Goal: Information Seeking & Learning: Learn about a topic

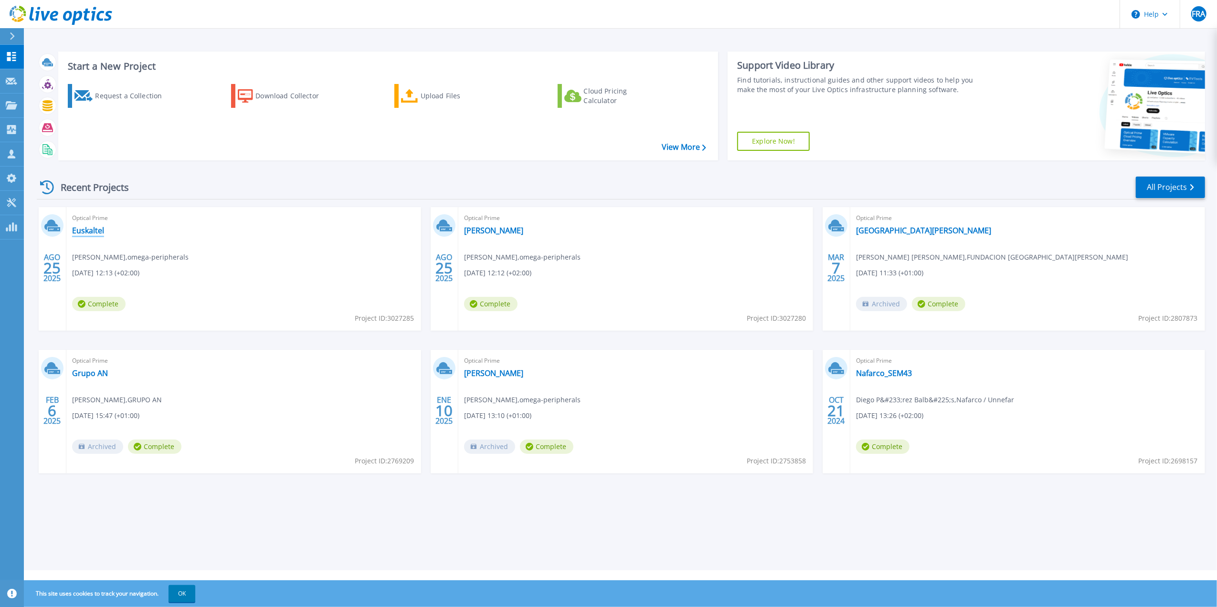
click at [86, 226] on link "Euskaltel" at bounding box center [88, 231] width 32 height 10
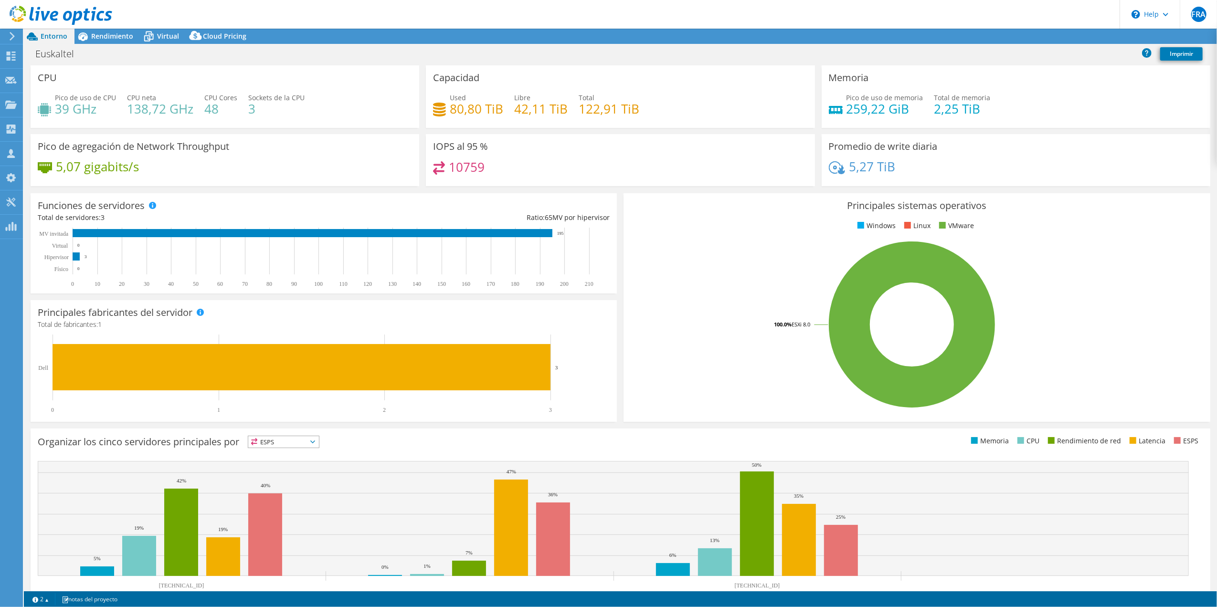
select select "USD"
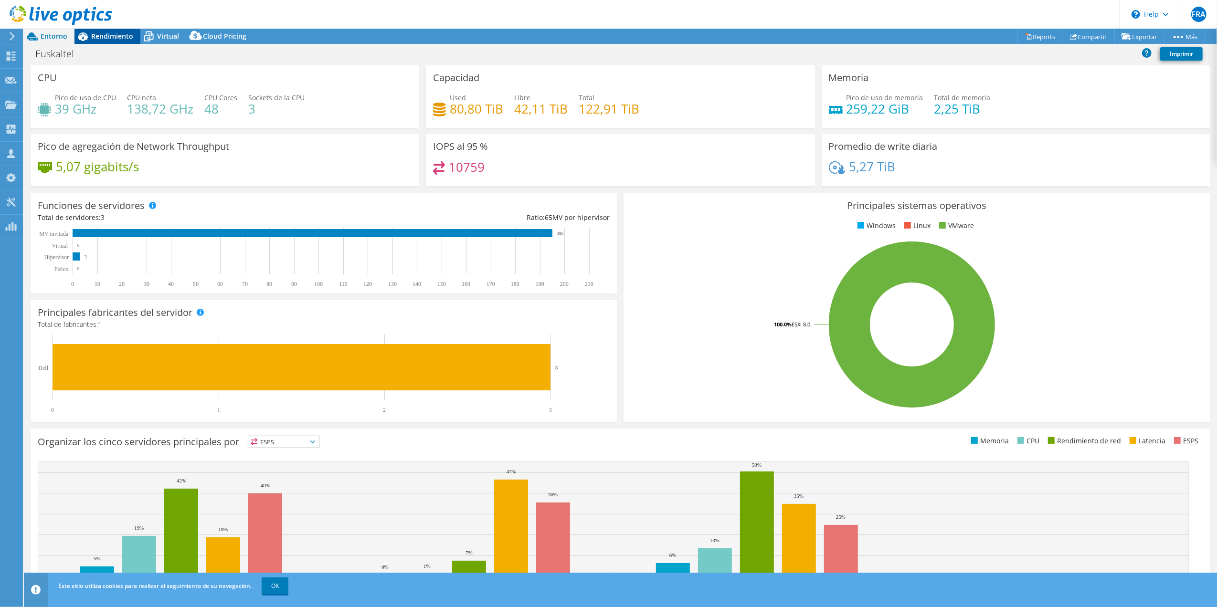
click at [125, 41] on div "Rendimiento" at bounding box center [107, 36] width 66 height 15
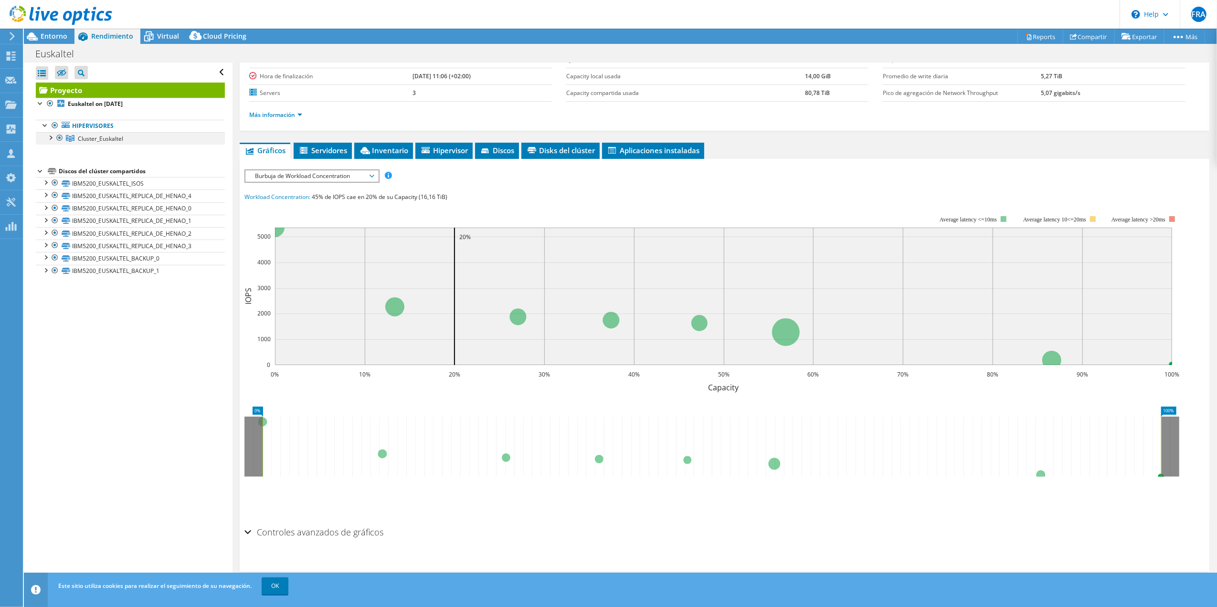
click at [49, 138] on div at bounding box center [50, 137] width 10 height 10
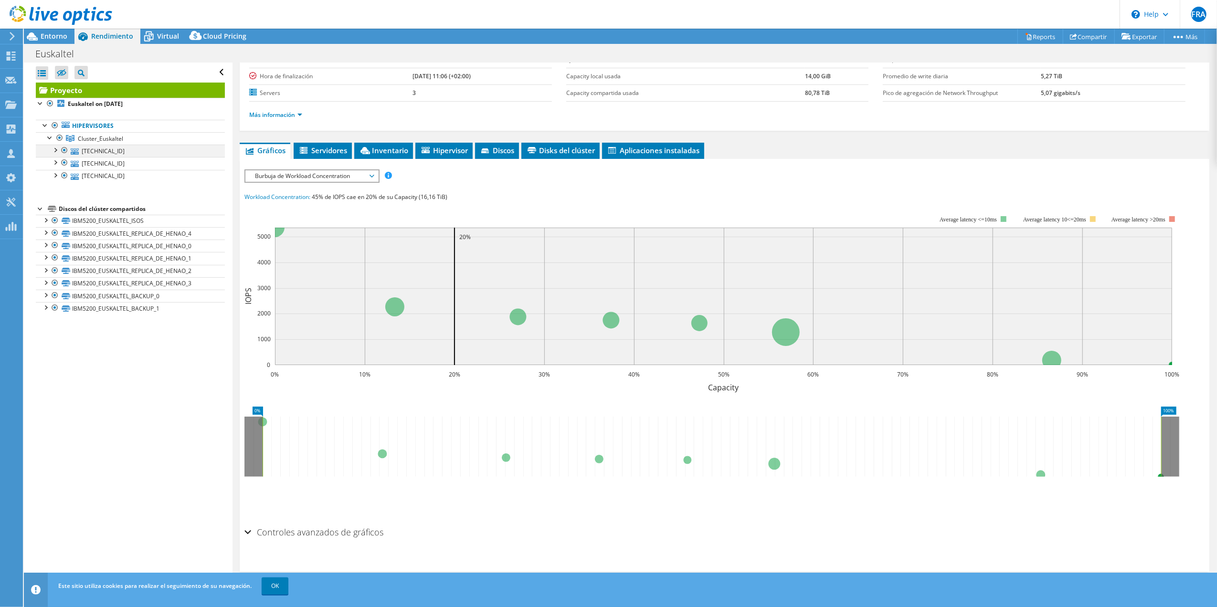
click at [54, 154] on div at bounding box center [55, 150] width 10 height 10
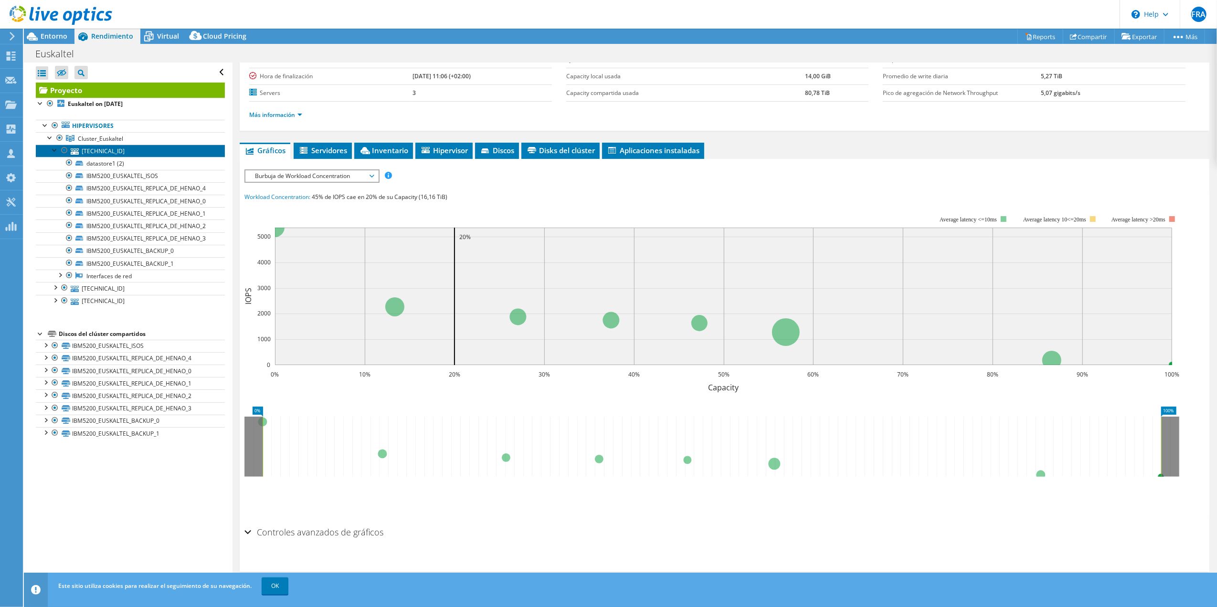
click at [96, 153] on link "192.168.70.211" at bounding box center [130, 151] width 189 height 12
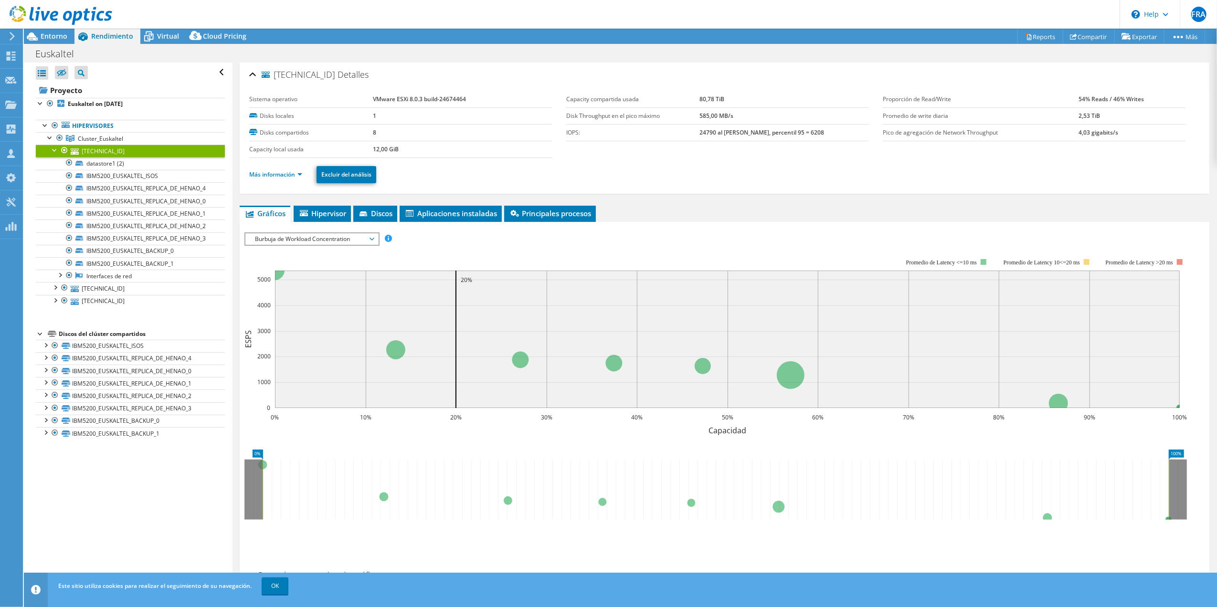
click at [345, 237] on span "Burbuja de Workload Concentration" at bounding box center [311, 238] width 123 height 11
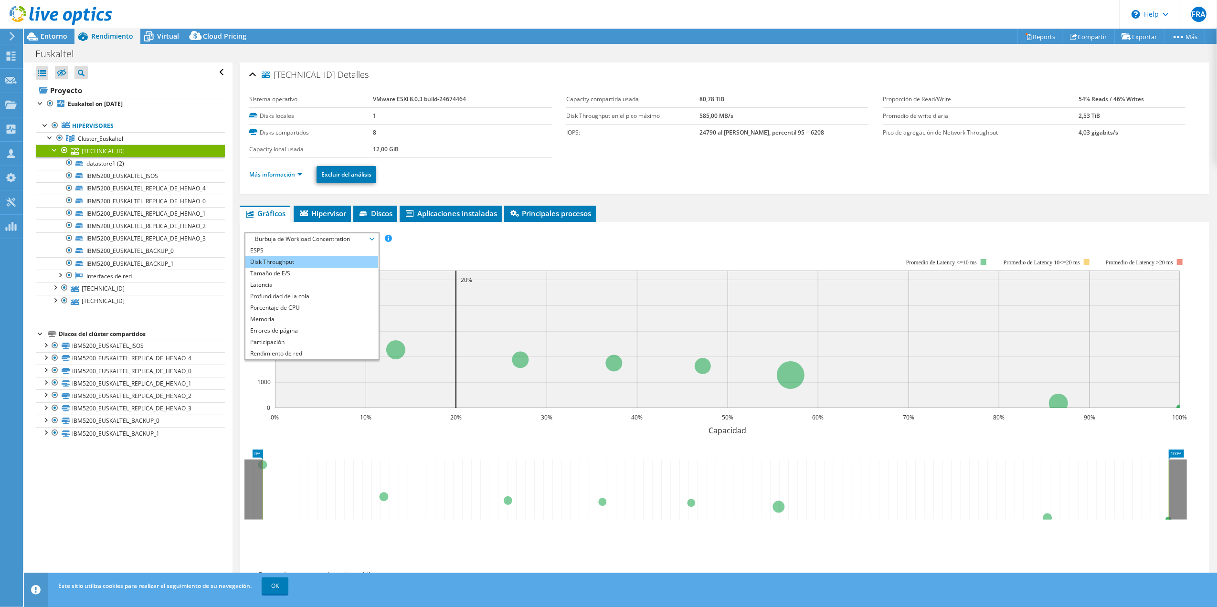
click at [325, 259] on li "Disk Throughput" at bounding box center [311, 261] width 132 height 11
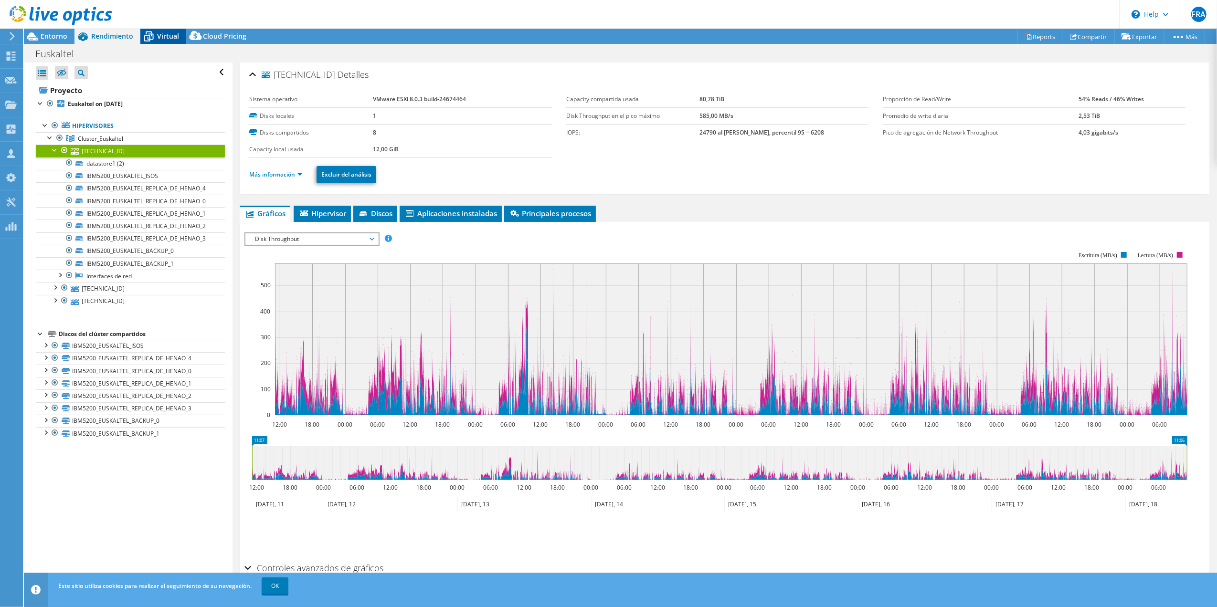
click at [162, 36] on span "Virtual" at bounding box center [168, 36] width 22 height 9
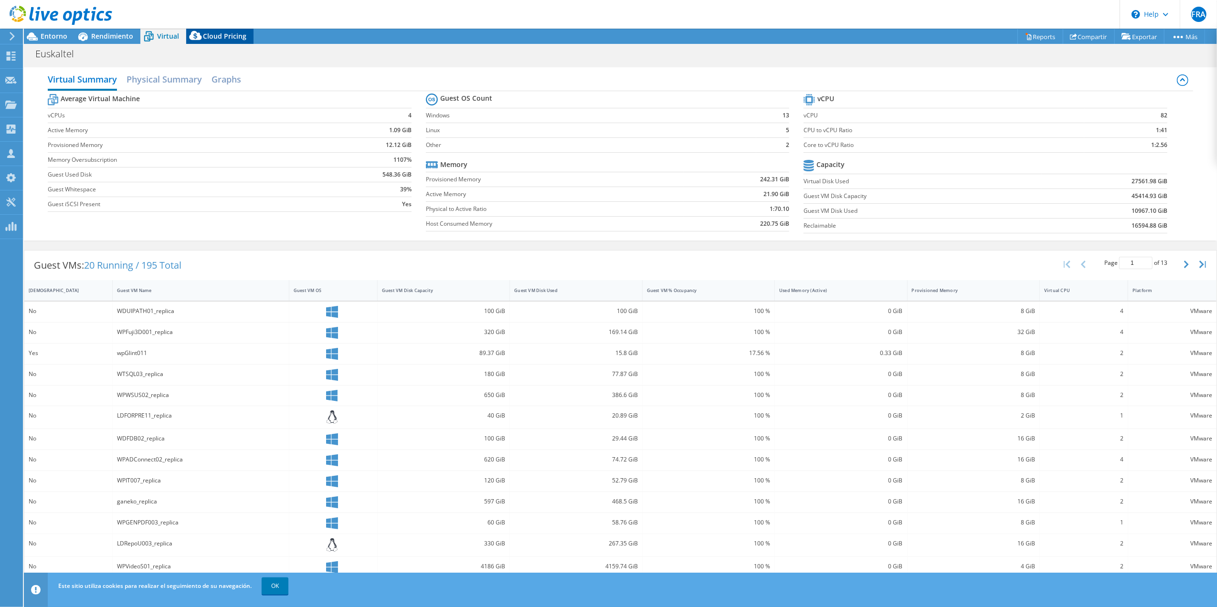
click at [209, 38] on span "Cloud Pricing" at bounding box center [224, 36] width 43 height 9
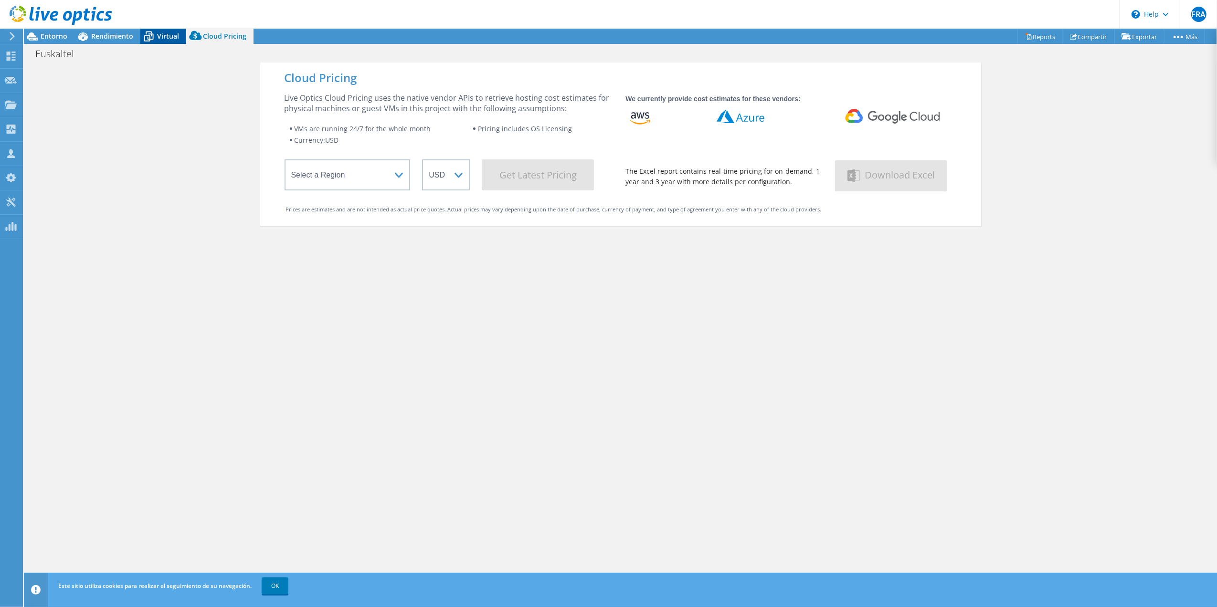
click at [162, 35] on span "Virtual" at bounding box center [168, 36] width 22 height 9
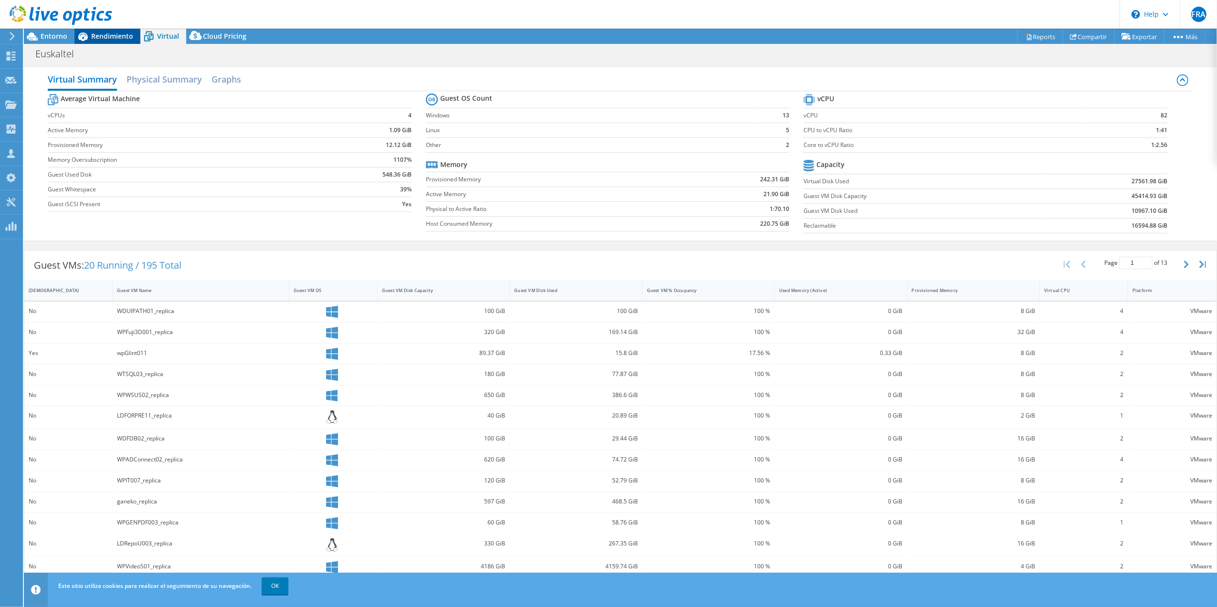
click at [123, 35] on span "Rendimiento" at bounding box center [112, 36] width 42 height 9
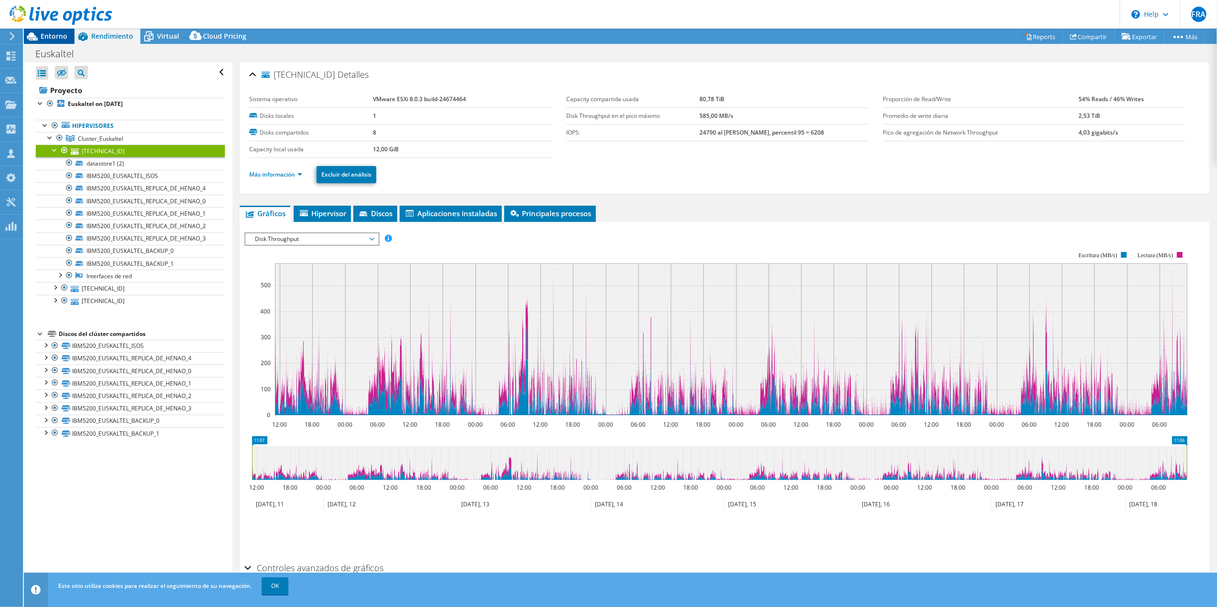
click at [52, 38] on span "Entorno" at bounding box center [54, 36] width 27 height 9
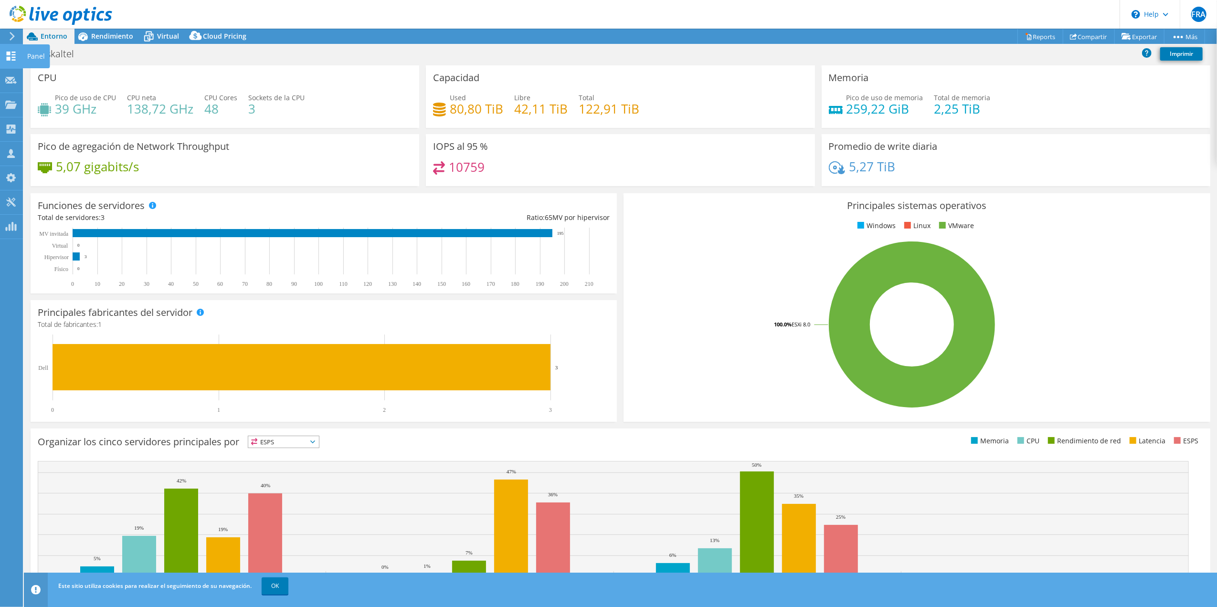
click at [8, 53] on use at bounding box center [11, 56] width 9 height 9
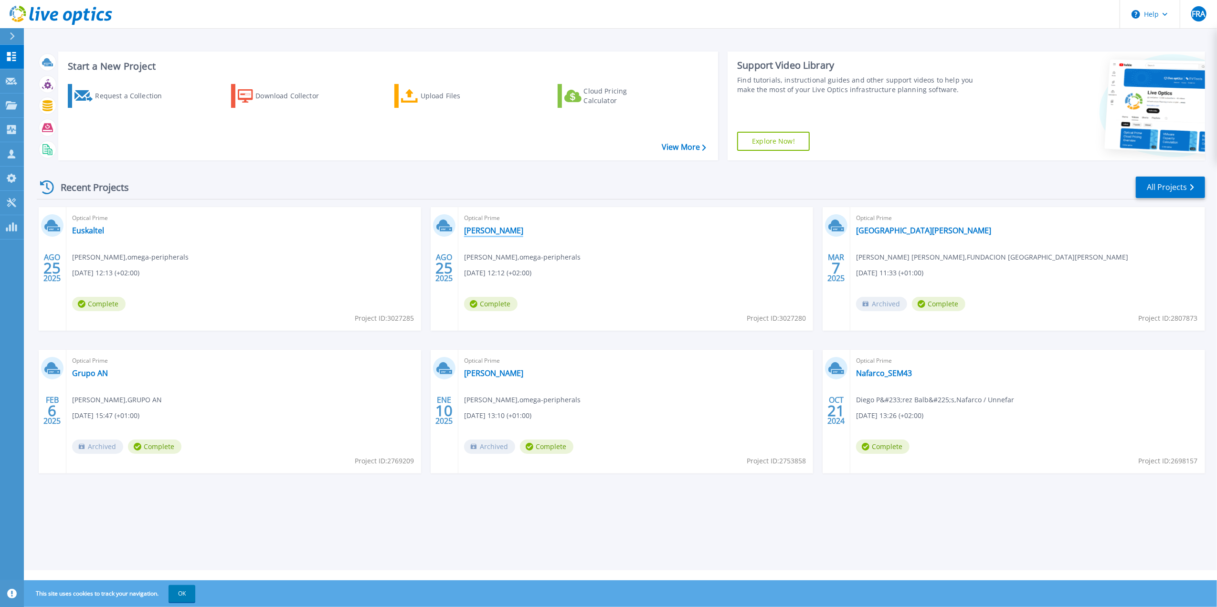
click at [473, 232] on link "[PERSON_NAME]" at bounding box center [493, 231] width 59 height 10
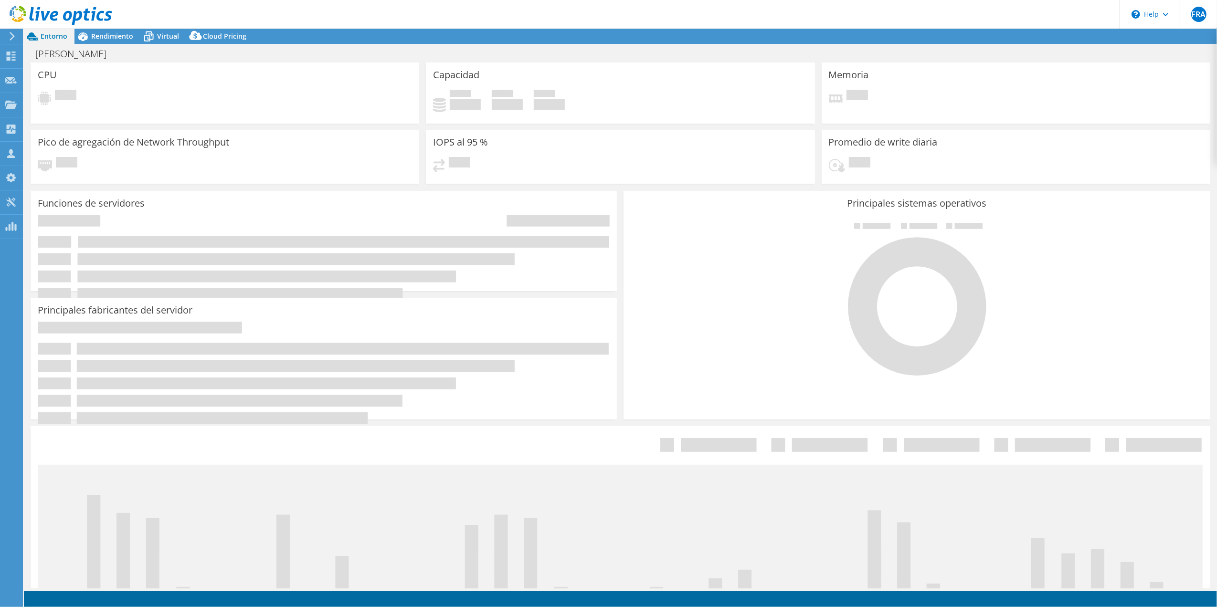
select select "USD"
